Goal: Information Seeking & Learning: Learn about a topic

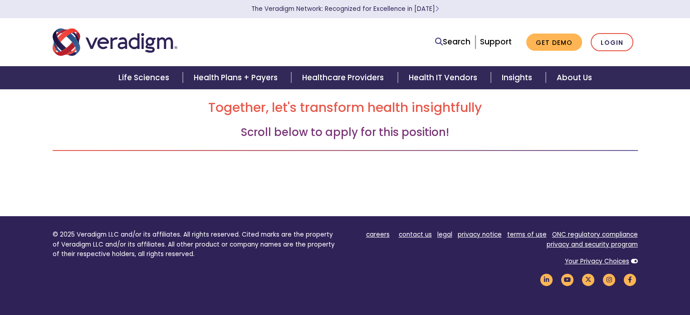
scroll to position [60, 0]
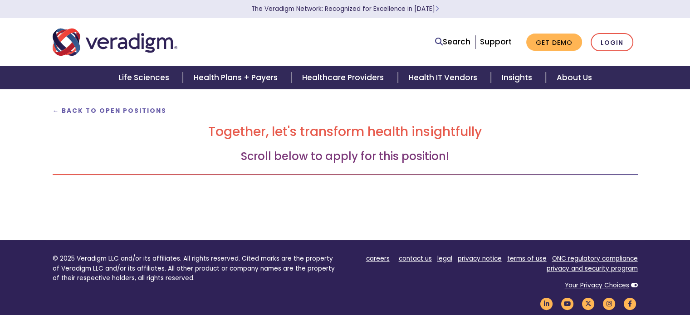
click at [96, 103] on div "← Back to Open Positions Together, let's transform health insightfully Scroll b…" at bounding box center [345, 162] width 585 height 158
click at [93, 108] on strong "← Back to Open Positions" at bounding box center [110, 111] width 114 height 9
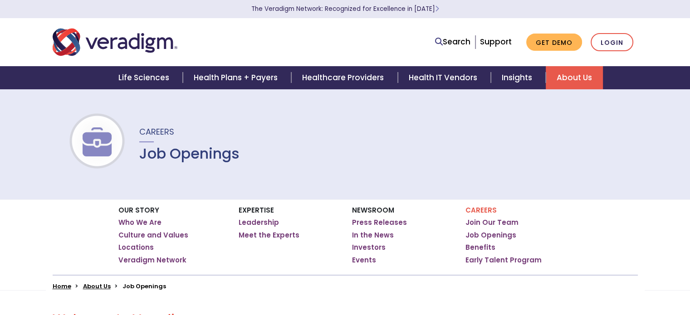
click at [197, 150] on h1 "Job Openings" at bounding box center [189, 153] width 100 height 17
click at [162, 133] on span "Careers" at bounding box center [156, 131] width 35 height 11
click at [481, 231] on link "Job Openings" at bounding box center [491, 235] width 51 height 9
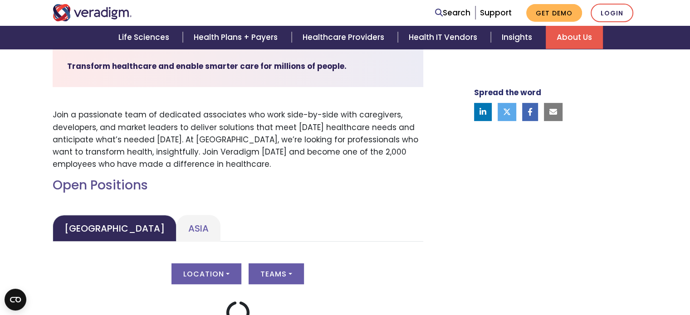
scroll to position [300, 0]
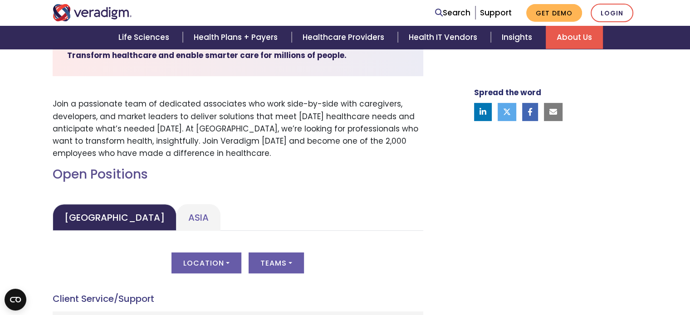
drag, startPoint x: 694, startPoint y: 113, endPoint x: 694, endPoint y: 219, distance: 105.3
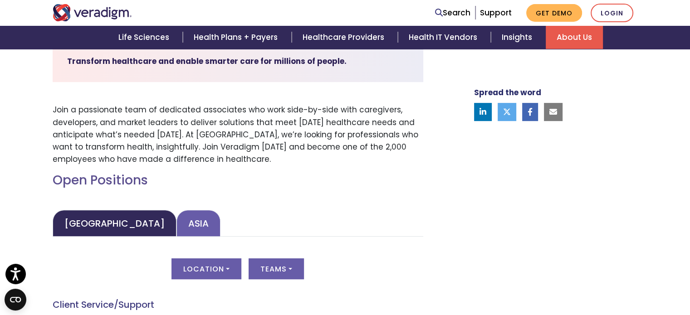
click at [177, 236] on link "Asia" at bounding box center [199, 223] width 44 height 27
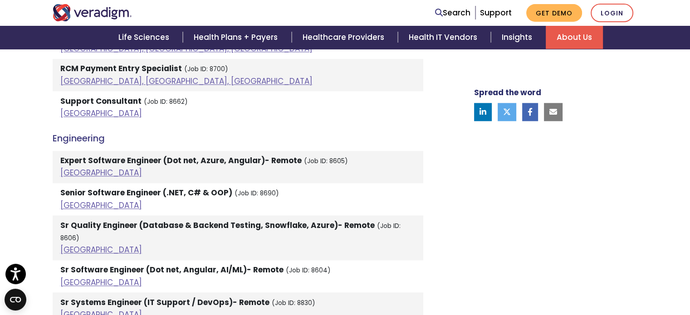
scroll to position [928, 0]
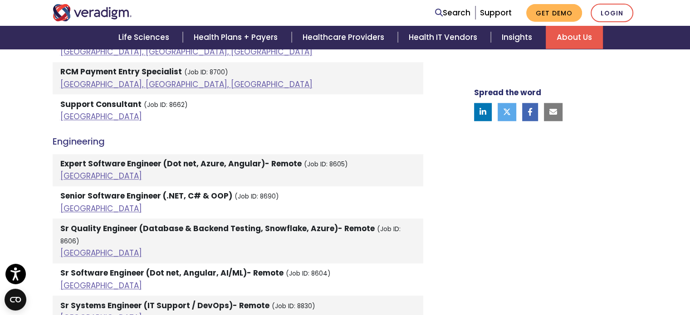
click at [118, 107] on strong "Support Consultant" at bounding box center [100, 104] width 81 height 11
click at [68, 118] on link "[GEOGRAPHIC_DATA]" at bounding box center [101, 116] width 82 height 11
drag, startPoint x: 146, startPoint y: 10, endPoint x: 80, endPoint y: 17, distance: 65.7
click at [80, 17] on div at bounding box center [171, 12] width 250 height 17
